Goal: Task Accomplishment & Management: Use online tool/utility

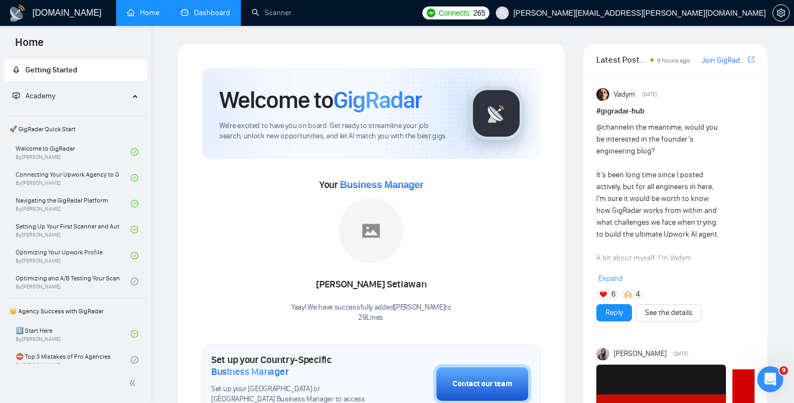
click at [215, 17] on link "Dashboard" at bounding box center [205, 12] width 49 height 9
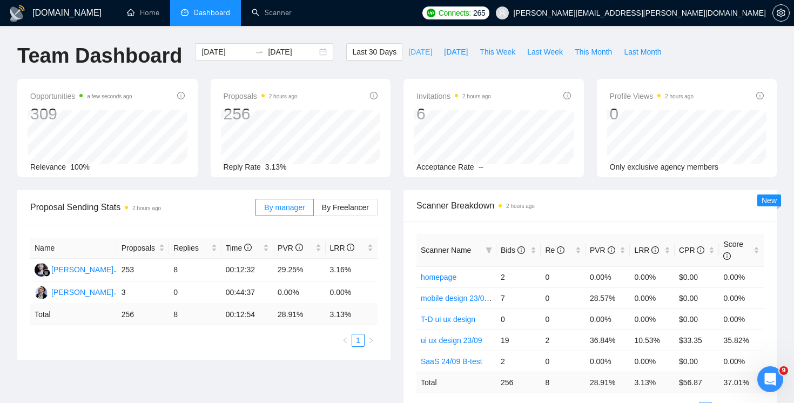
click at [420, 50] on span "[DATE]" at bounding box center [420, 52] width 24 height 12
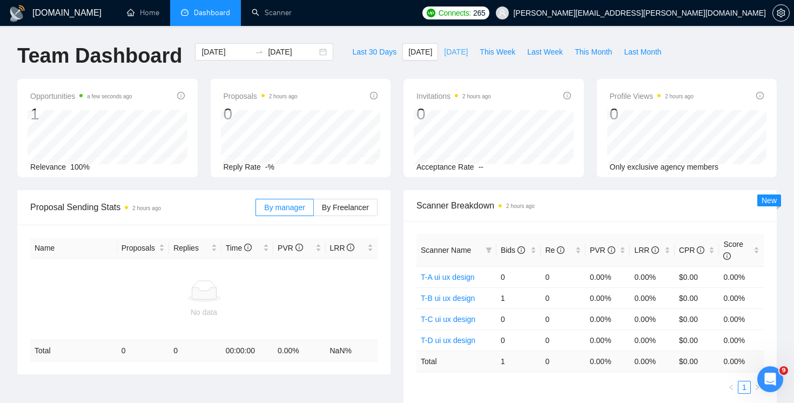
click at [446, 48] on span "[DATE]" at bounding box center [456, 52] width 24 height 12
type input "[DATE]"
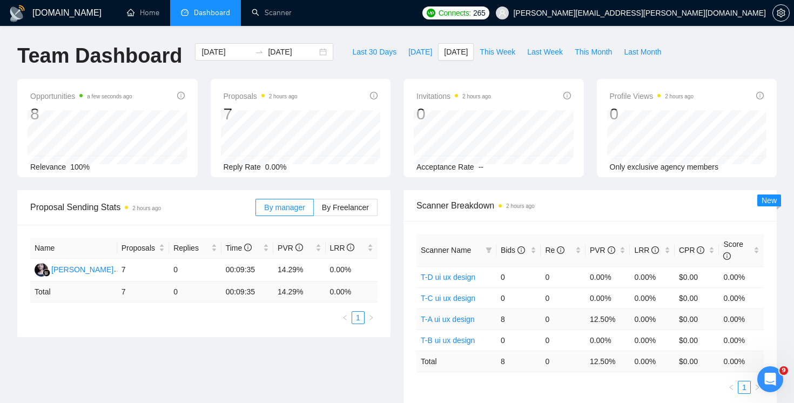
click at [443, 320] on link "T-A ui ux design" at bounding box center [448, 319] width 54 height 9
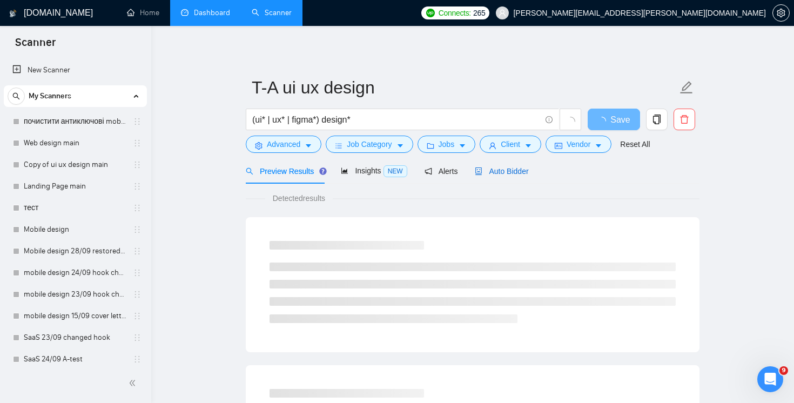
click at [517, 169] on span "Auto Bidder" at bounding box center [501, 171] width 53 height 9
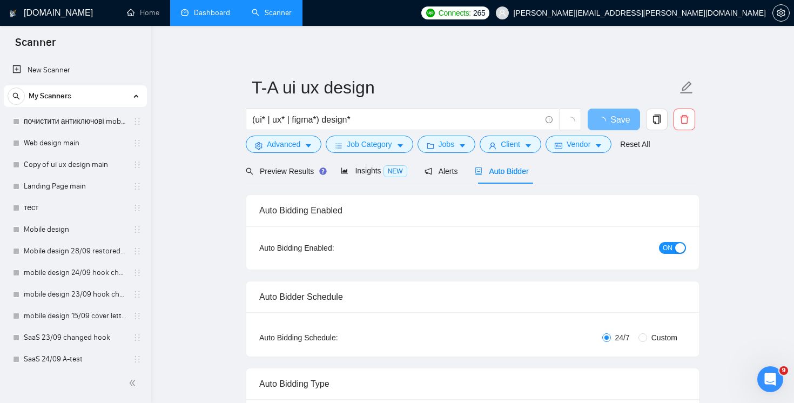
radio input "false"
radio input "true"
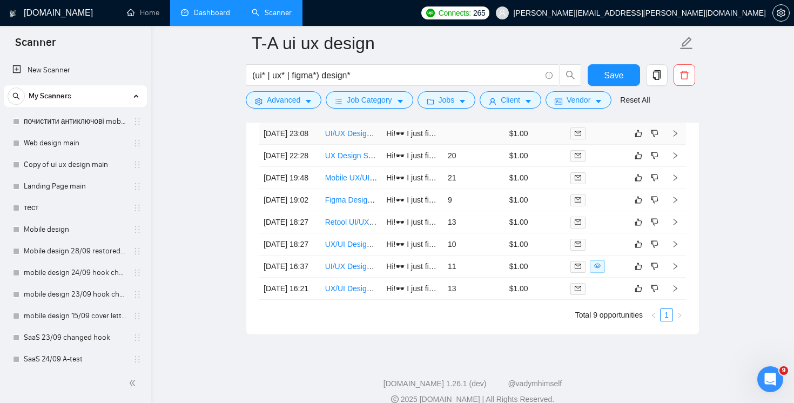
scroll to position [2916, 0]
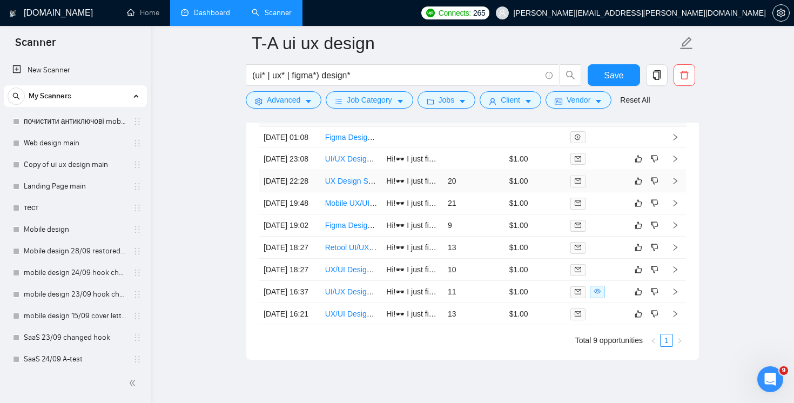
click at [483, 192] on td "20" at bounding box center [474, 181] width 62 height 22
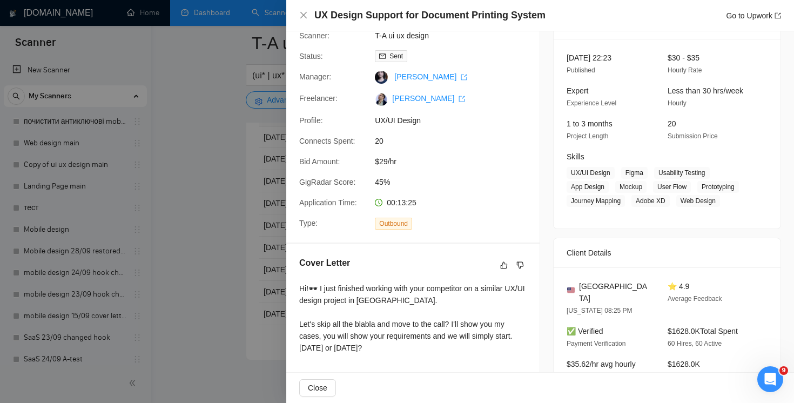
scroll to position [170, 0]
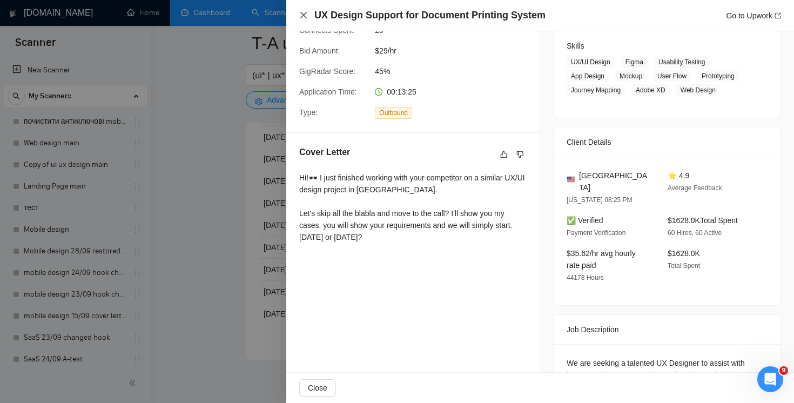
click at [302, 11] on icon "close" at bounding box center [303, 15] width 9 height 9
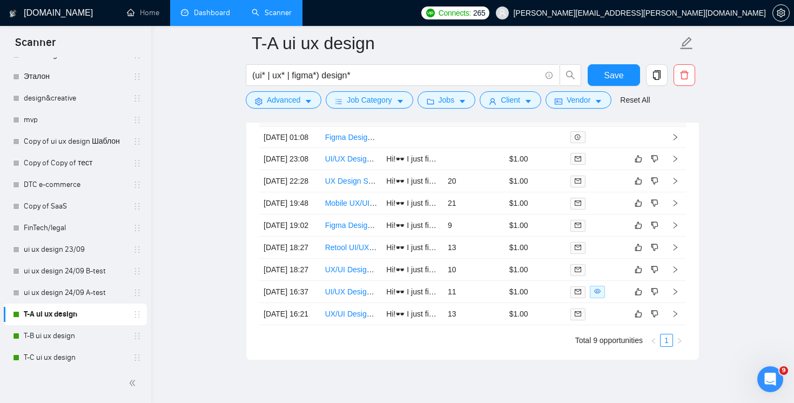
scroll to position [482, 0]
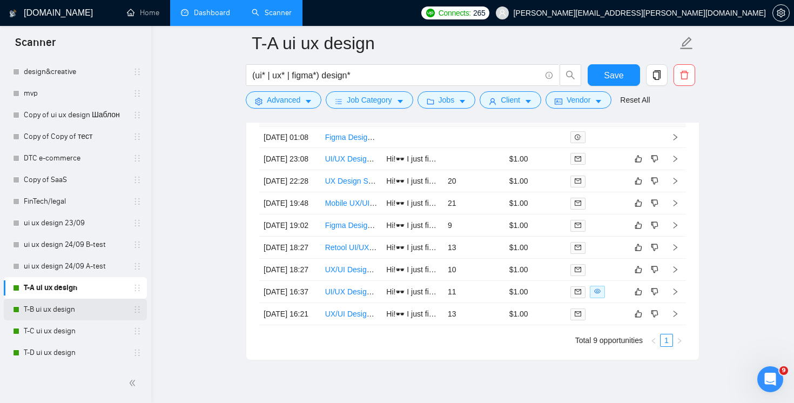
click at [72, 315] on link "T-B ui ux design" at bounding box center [75, 310] width 103 height 22
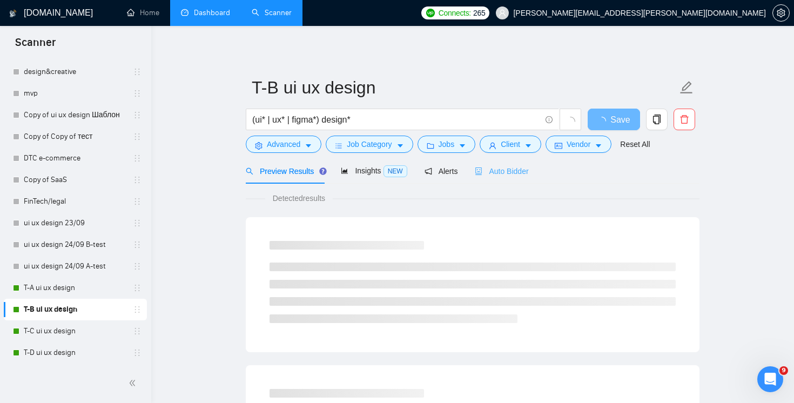
click at [518, 161] on div "Auto Bidder" at bounding box center [501, 170] width 53 height 25
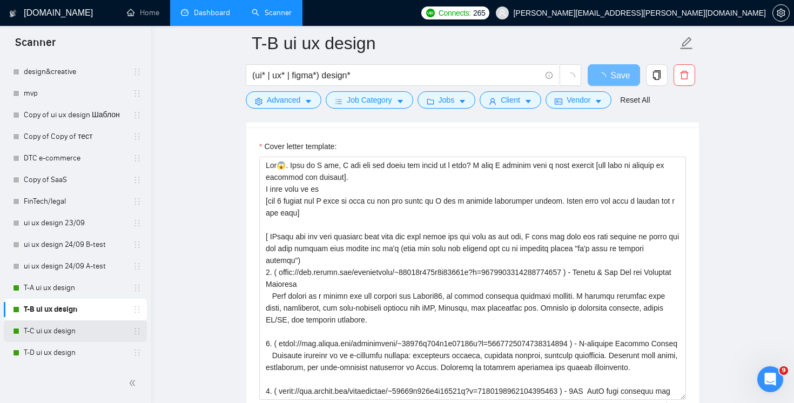
click at [59, 329] on link "T-C ui ux design" at bounding box center [75, 331] width 103 height 22
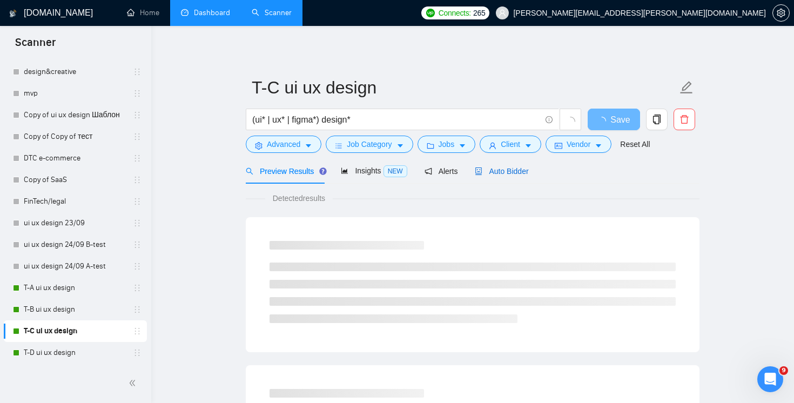
click at [510, 172] on span "Auto Bidder" at bounding box center [501, 171] width 53 height 9
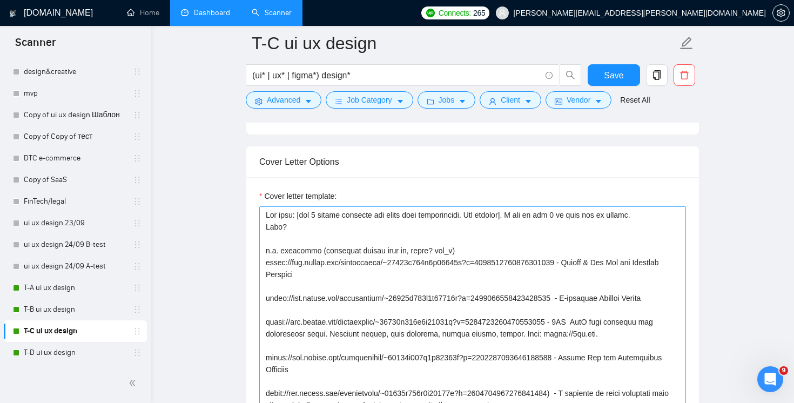
scroll to position [12, 0]
click at [70, 294] on link "T-A ui ux design" at bounding box center [75, 288] width 103 height 22
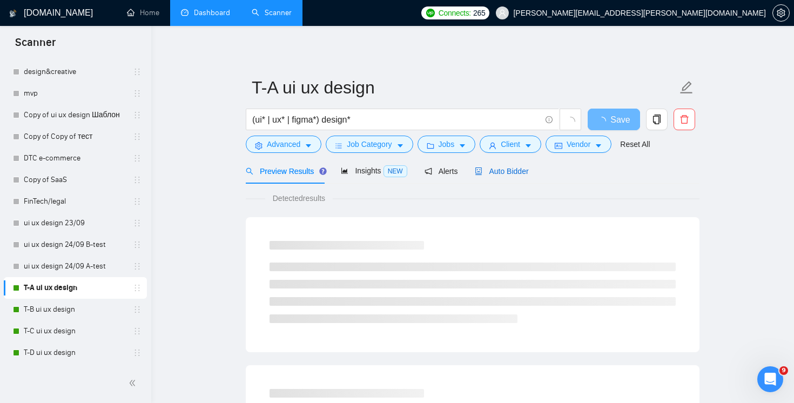
click at [514, 174] on span "Auto Bidder" at bounding box center [501, 171] width 53 height 9
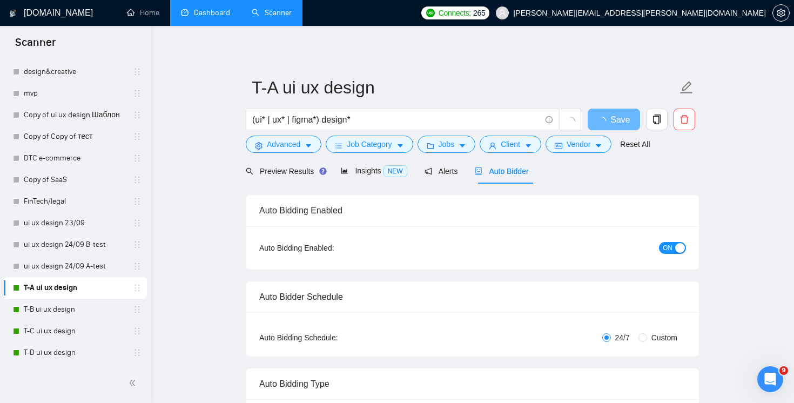
radio input "false"
radio input "true"
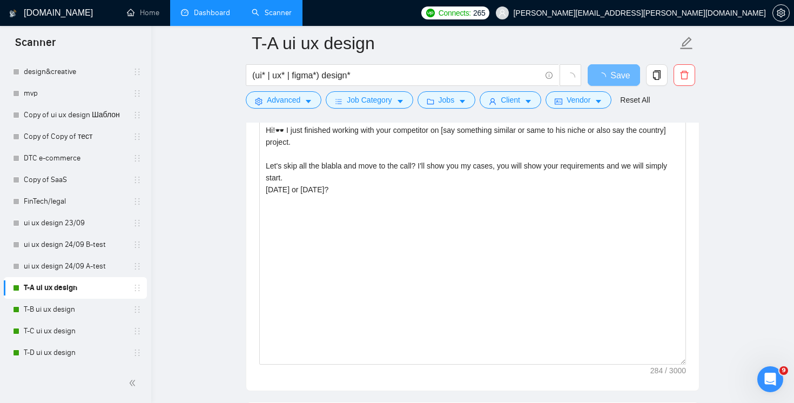
scroll to position [1374, 0]
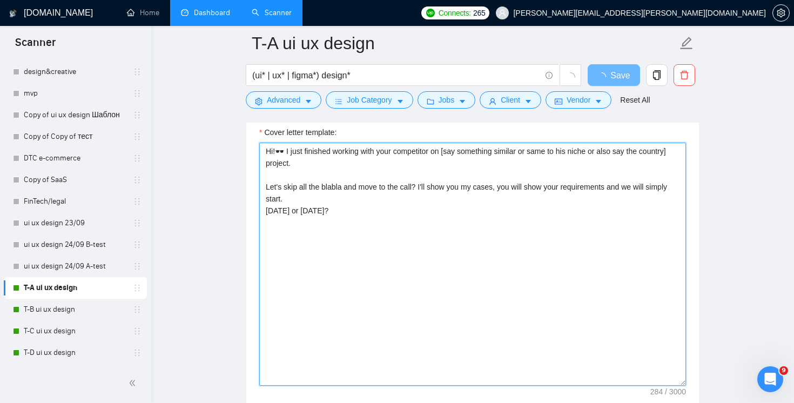
click at [606, 246] on textarea "Hi!🕶️ I just finished working with your competitor on [say something similar or…" at bounding box center [472, 264] width 427 height 243
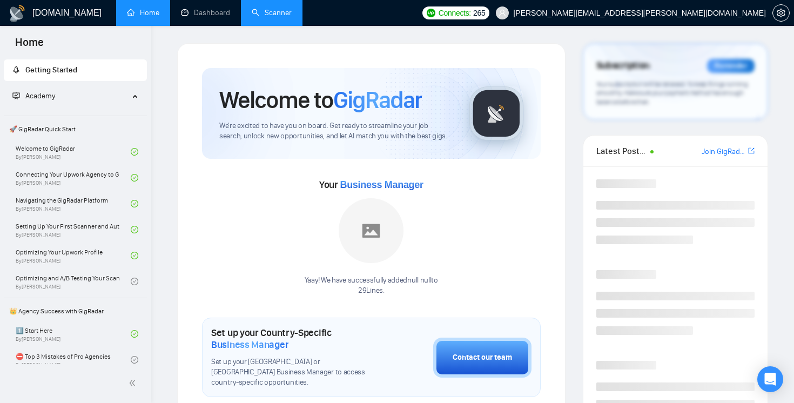
click at [269, 12] on link "Scanner" at bounding box center [272, 12] width 40 height 9
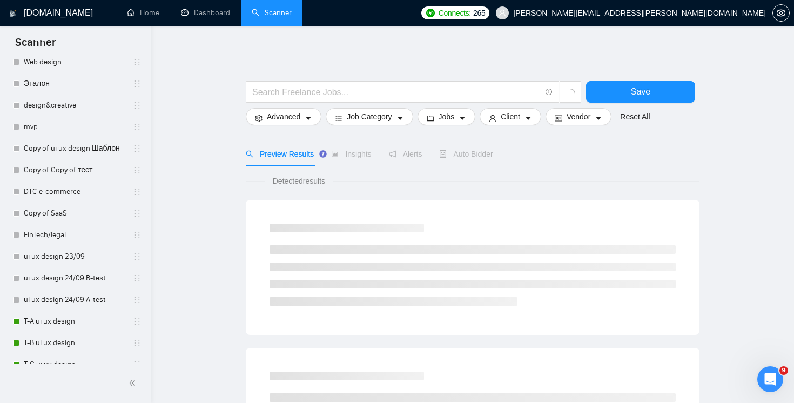
scroll to position [482, 0]
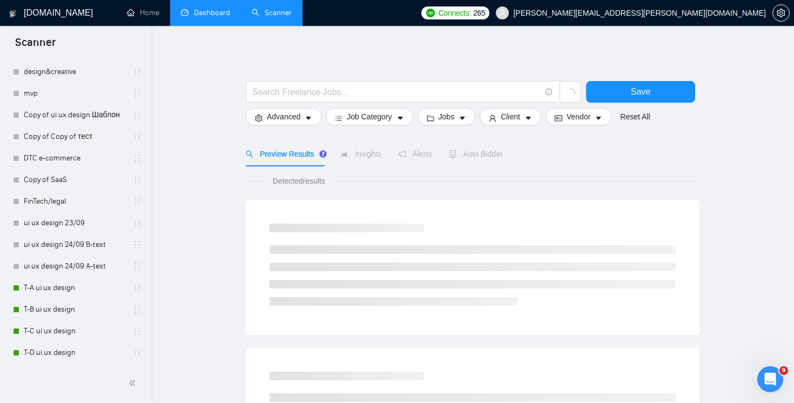
click at [224, 17] on link "Dashboard" at bounding box center [205, 12] width 49 height 9
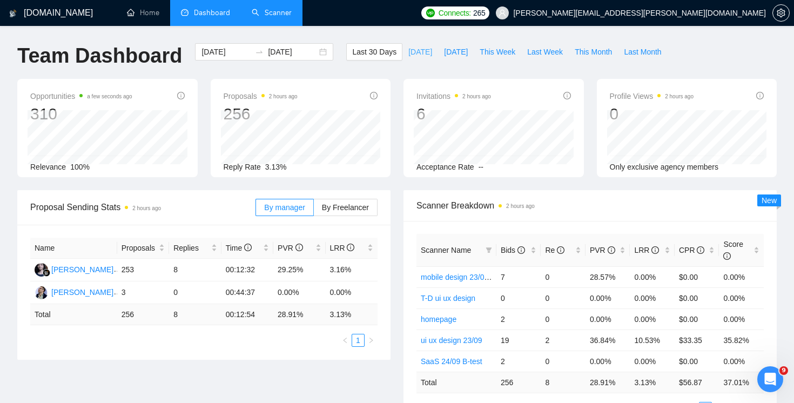
click at [410, 49] on span "[DATE]" at bounding box center [420, 52] width 24 height 12
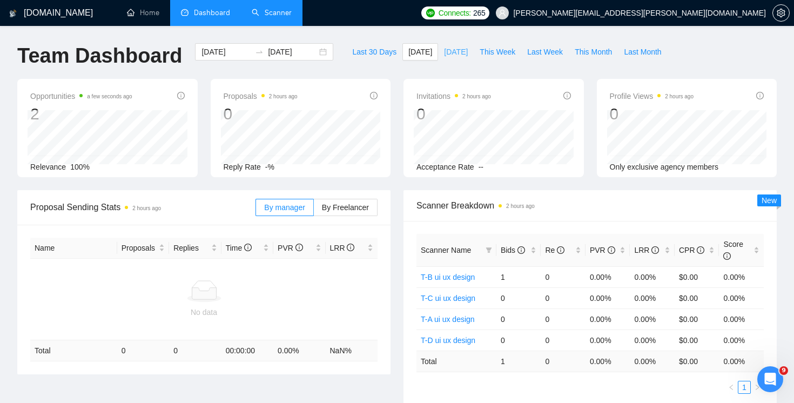
click at [448, 47] on span "[DATE]" at bounding box center [456, 52] width 24 height 12
type input "[DATE]"
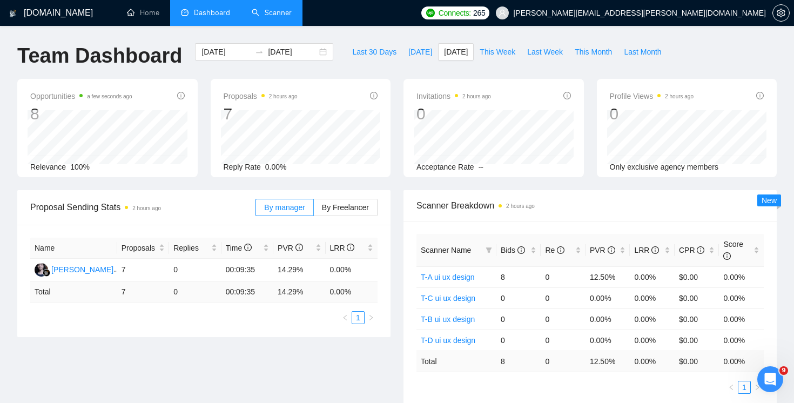
click at [66, 17] on h1 "[DOMAIN_NAME]" at bounding box center [58, 13] width 69 height 26
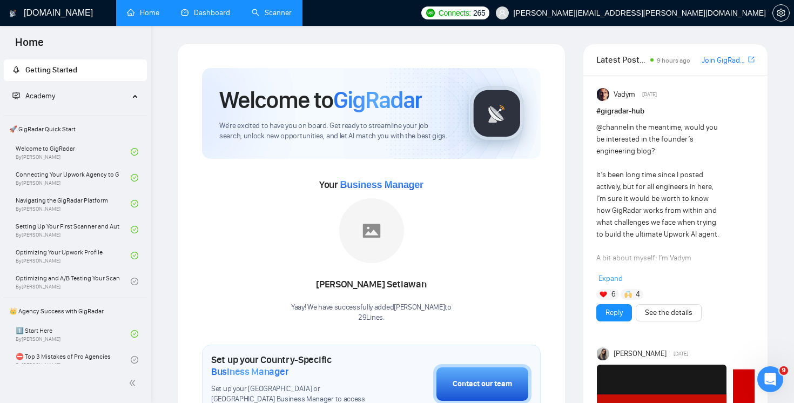
click at [211, 10] on link "Dashboard" at bounding box center [205, 12] width 49 height 9
